Goal: Find contact information: Find contact information

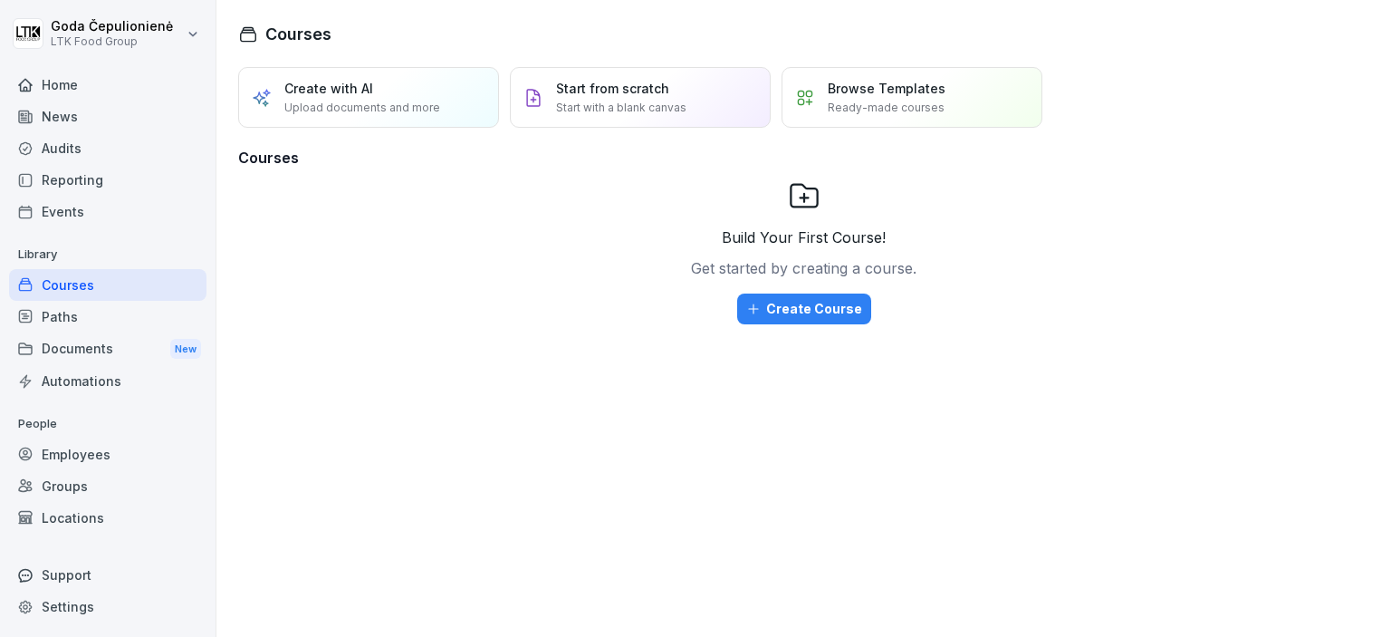
click at [91, 452] on div "Employees" at bounding box center [107, 454] width 197 height 32
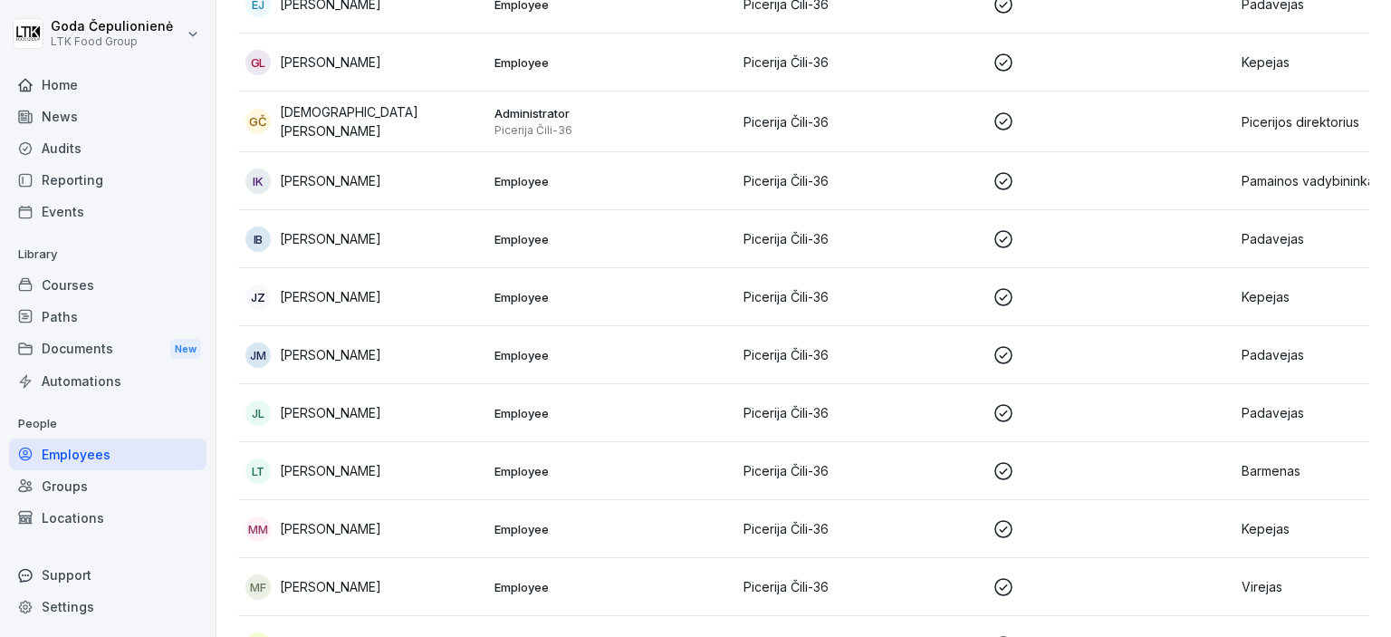
scroll to position [784, 0]
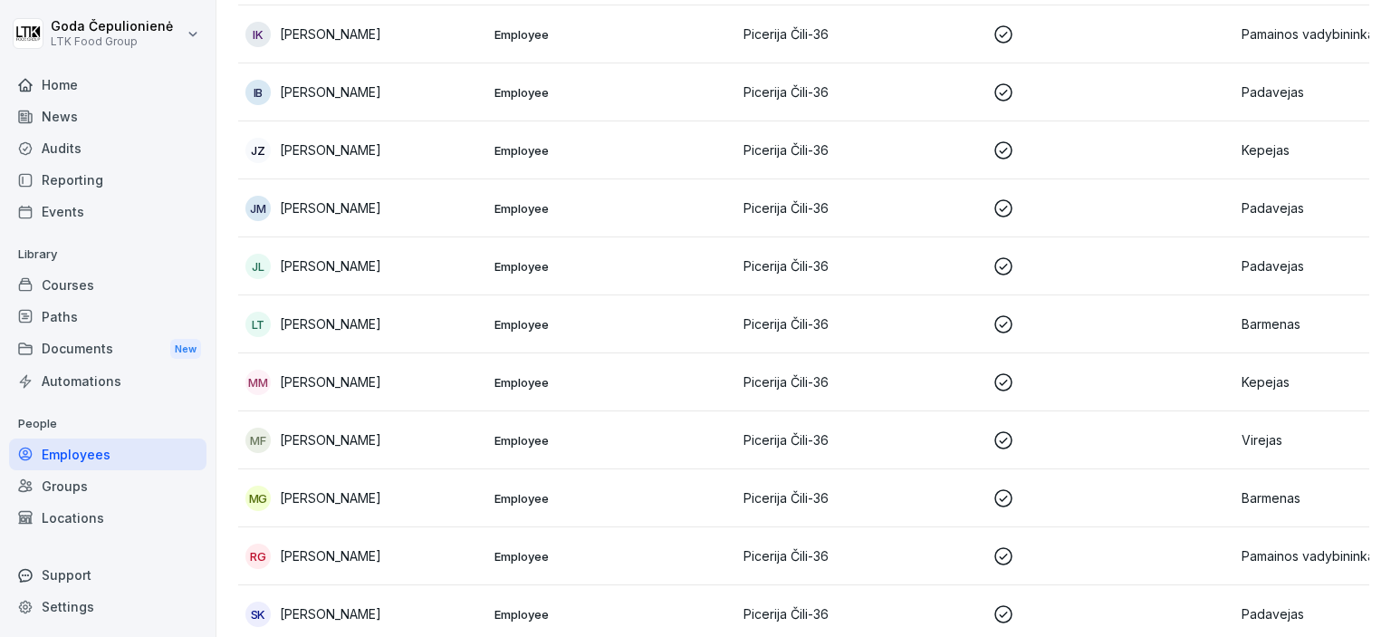
click at [355, 444] on p "[PERSON_NAME]" at bounding box center [330, 439] width 101 height 19
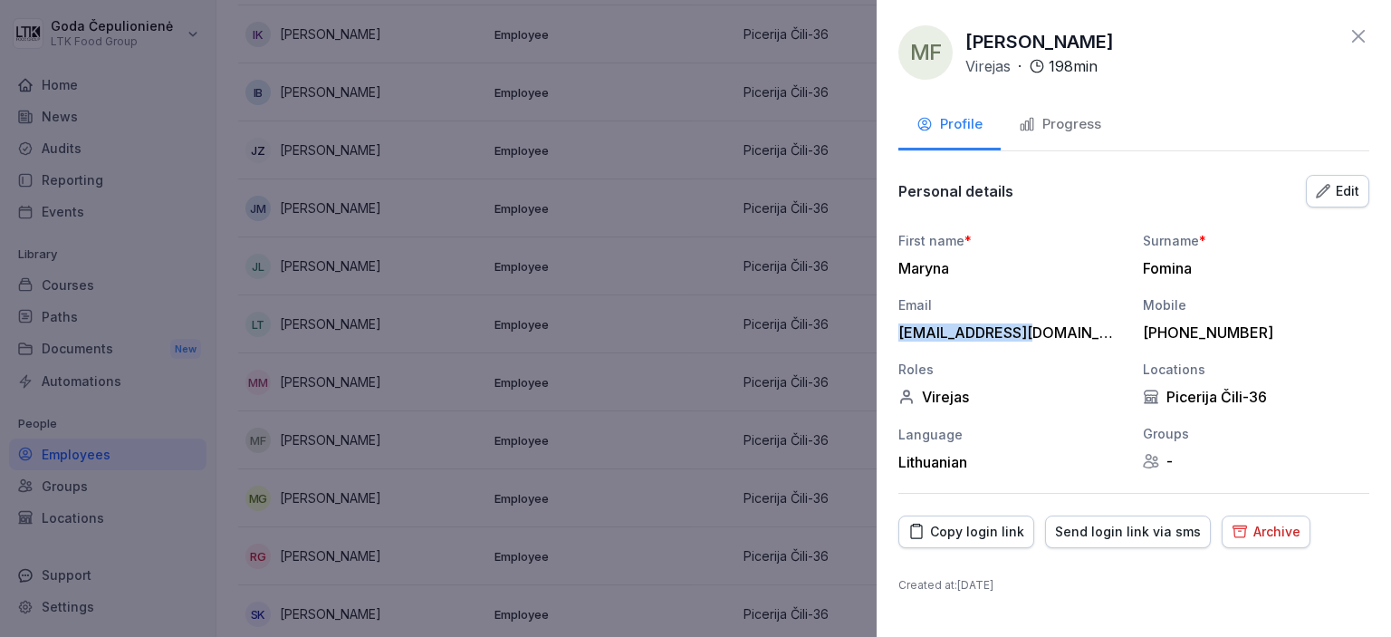
drag, startPoint x: 1029, startPoint y: 326, endPoint x: 901, endPoint y: 331, distance: 127.8
click at [901, 331] on div "[EMAIL_ADDRESS][DOMAIN_NAME]" at bounding box center [1006, 332] width 217 height 18
copy div "[EMAIL_ADDRESS][DOMAIN_NAME]"
